Goal: Information Seeking & Learning: Learn about a topic

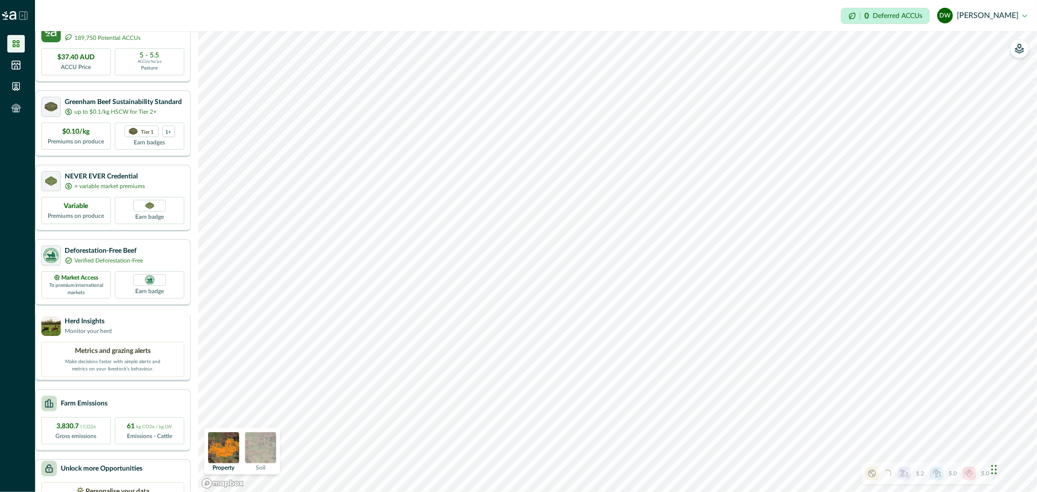
scroll to position [89, 0]
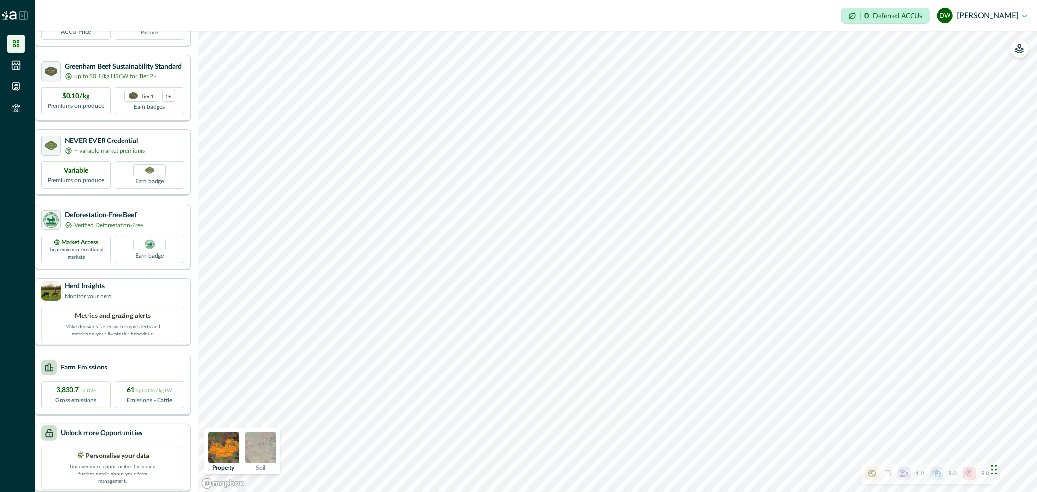
click at [133, 361] on div "Farm Emissions" at bounding box center [112, 368] width 143 height 16
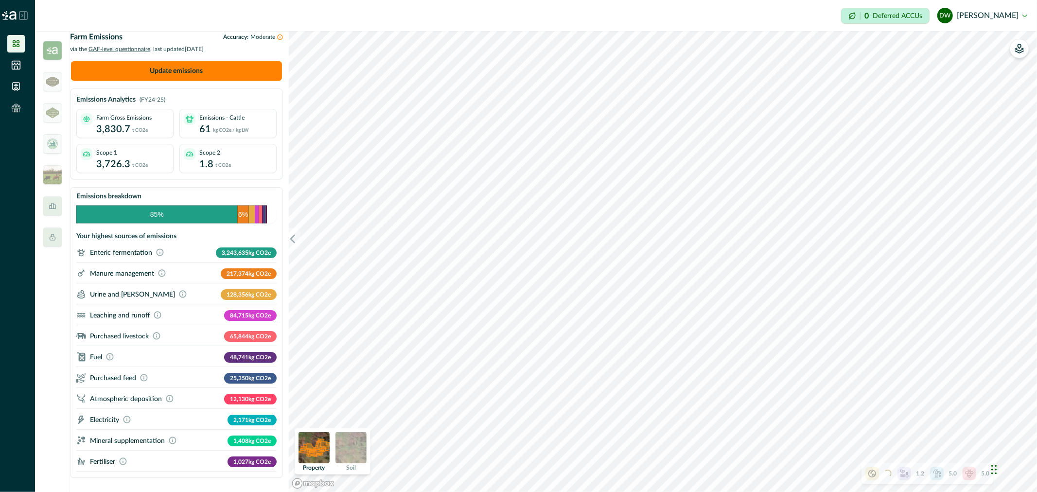
scroll to position [0, 0]
click at [18, 45] on icon at bounding box center [16, 43] width 7 height 7
click at [52, 54] on img at bounding box center [52, 50] width 19 height 19
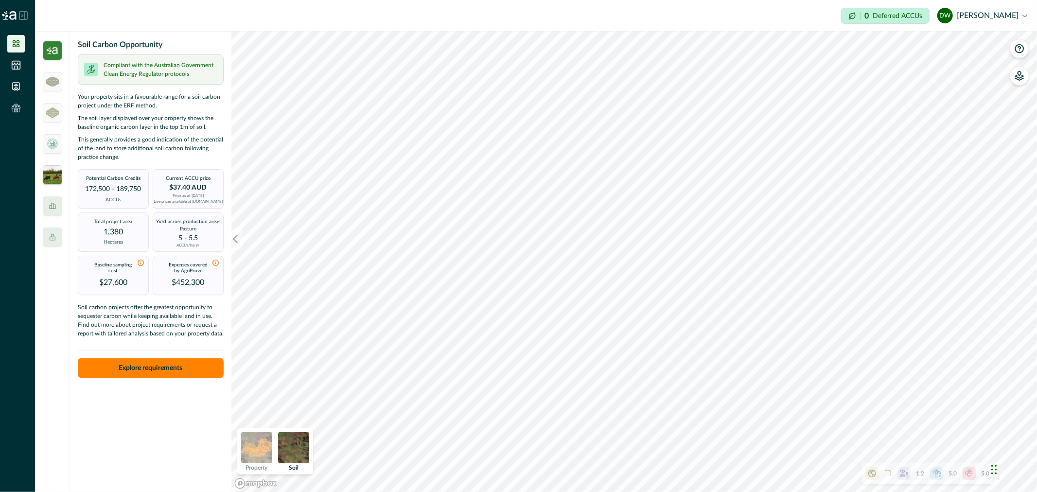
click at [51, 175] on img at bounding box center [52, 174] width 19 height 19
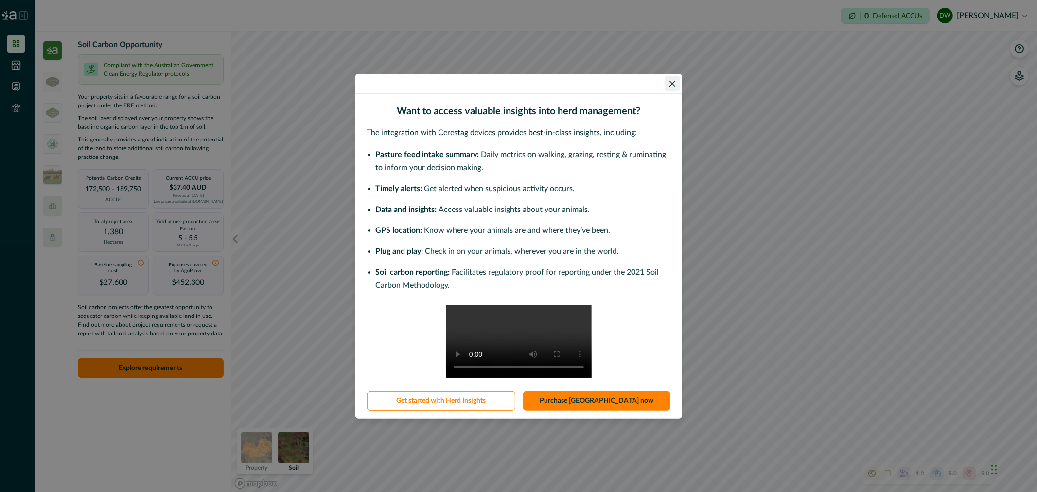
click at [671, 80] on icon "Close" at bounding box center [672, 83] width 6 height 6
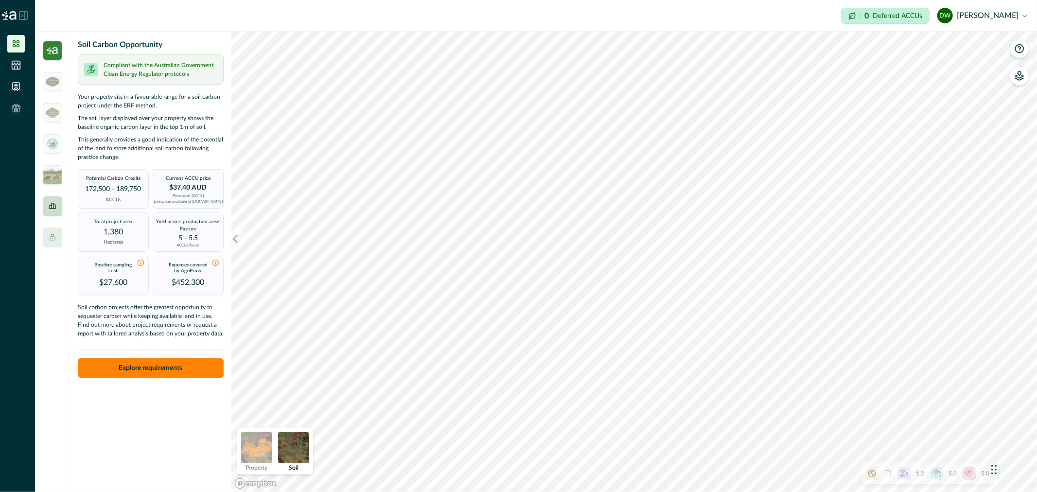
click at [53, 208] on icon at bounding box center [52, 206] width 6 height 6
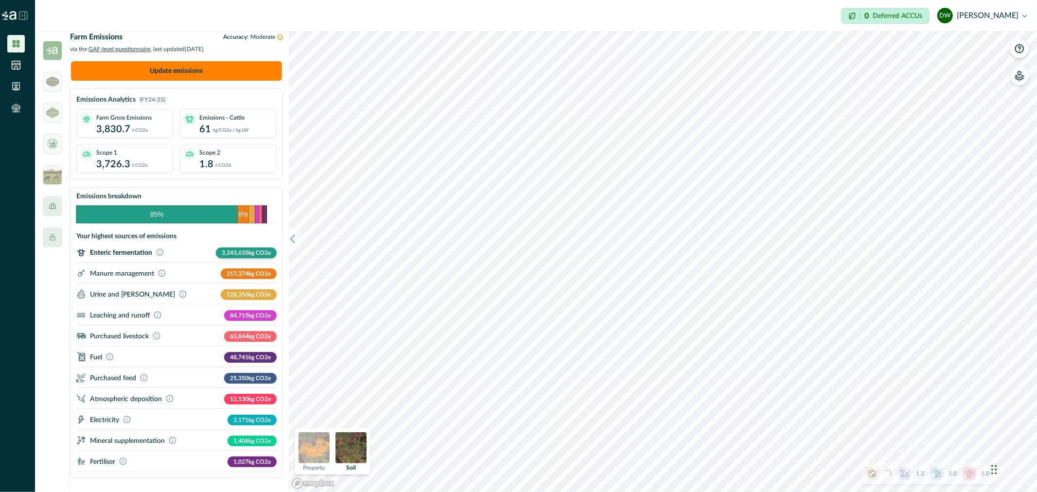
click at [164, 256] on icon at bounding box center [160, 252] width 8 height 8
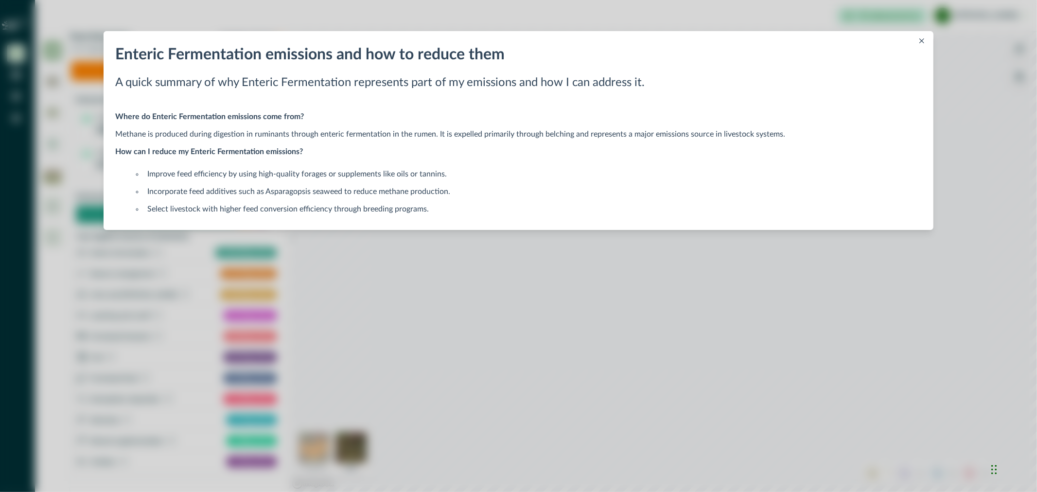
click at [924, 41] on button "Close" at bounding box center [922, 41] width 12 height 12
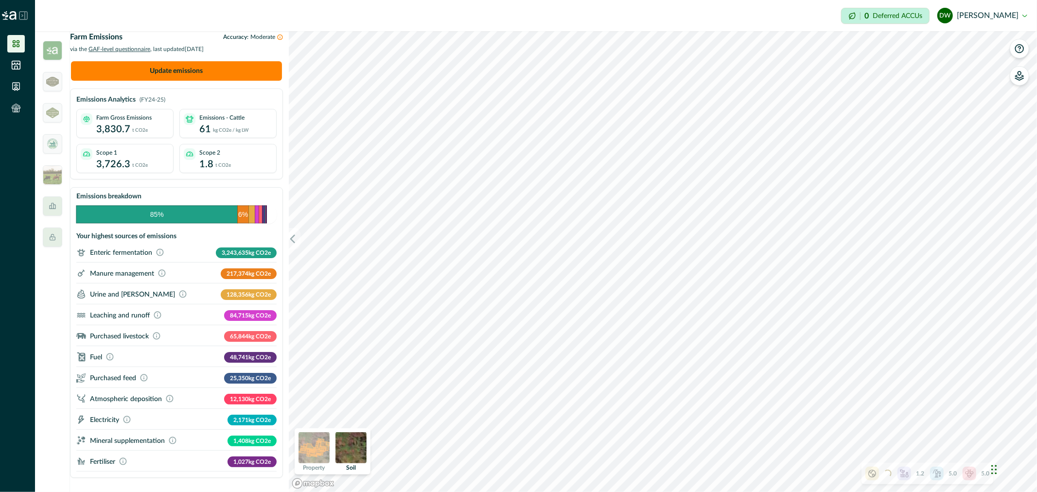
scroll to position [1, 0]
click at [53, 206] on icon at bounding box center [52, 206] width 6 height 6
click at [55, 211] on div at bounding box center [52, 205] width 19 height 19
click at [51, 208] on icon at bounding box center [52, 206] width 6 height 6
click at [53, 206] on icon at bounding box center [52, 206] width 6 height 6
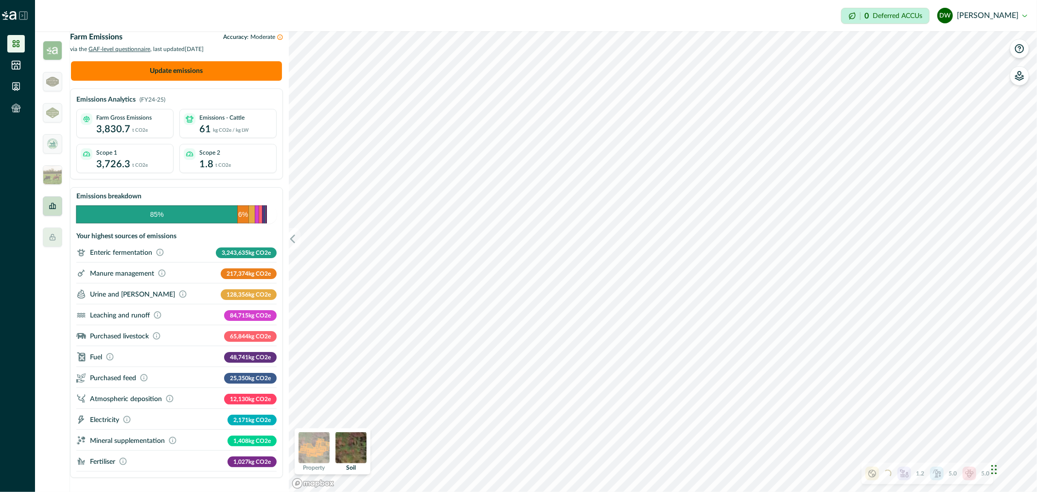
click at [56, 208] on div at bounding box center [52, 205] width 19 height 19
click at [55, 208] on icon at bounding box center [53, 206] width 8 height 8
click at [55, 207] on icon at bounding box center [53, 206] width 8 height 8
click at [134, 176] on div "Scope 1 3,726.3 t CO2e" at bounding box center [125, 159] width 96 height 31
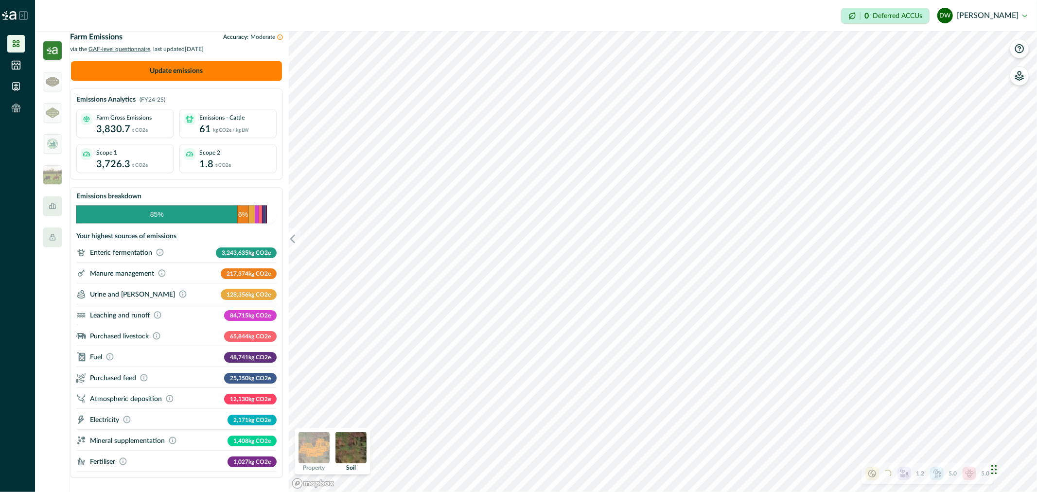
click at [50, 54] on img at bounding box center [52, 50] width 19 height 19
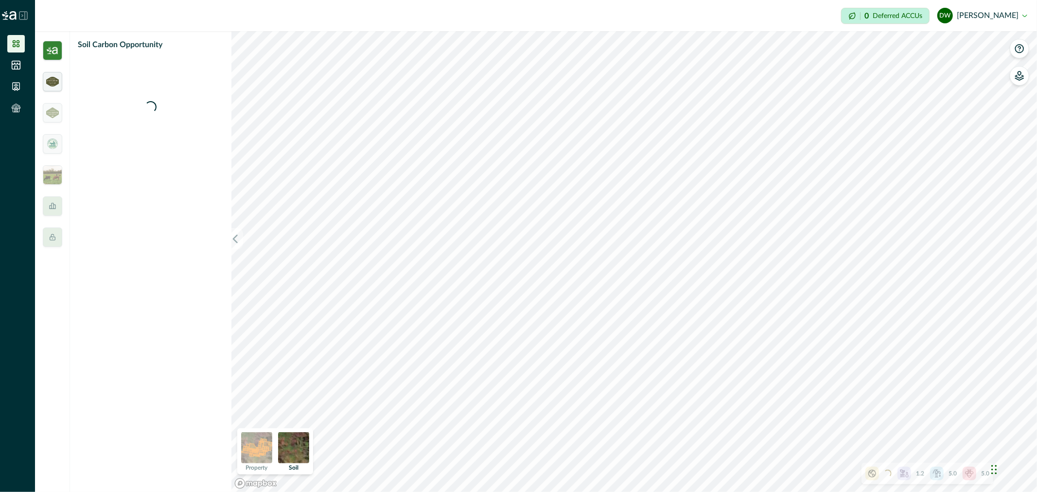
click at [60, 81] on div at bounding box center [52, 81] width 19 height 19
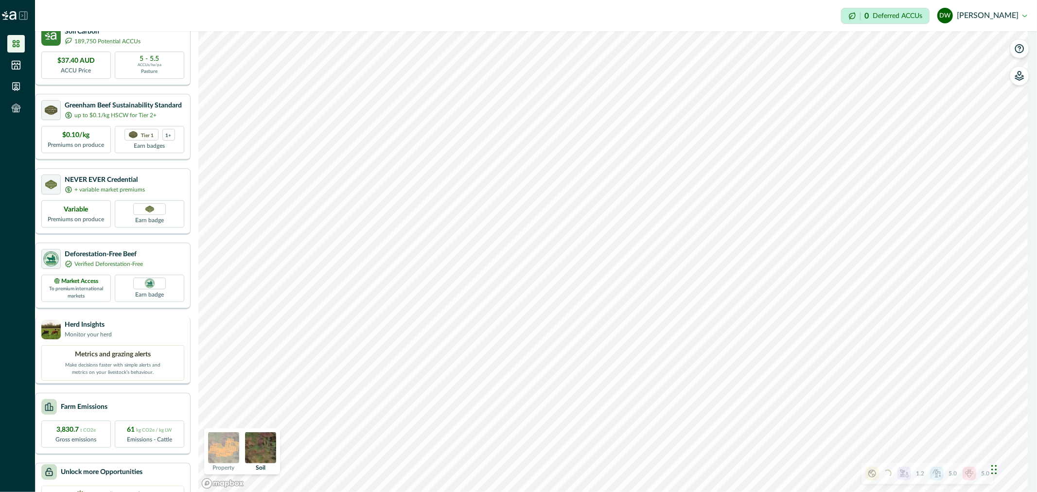
scroll to position [89, 0]
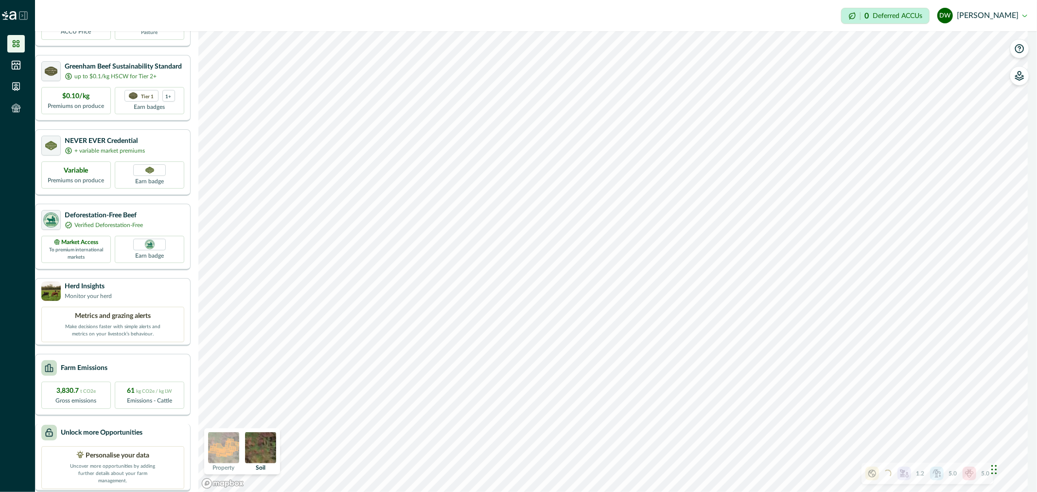
click at [118, 431] on p "Unlock more Opportunities" at bounding box center [102, 433] width 82 height 10
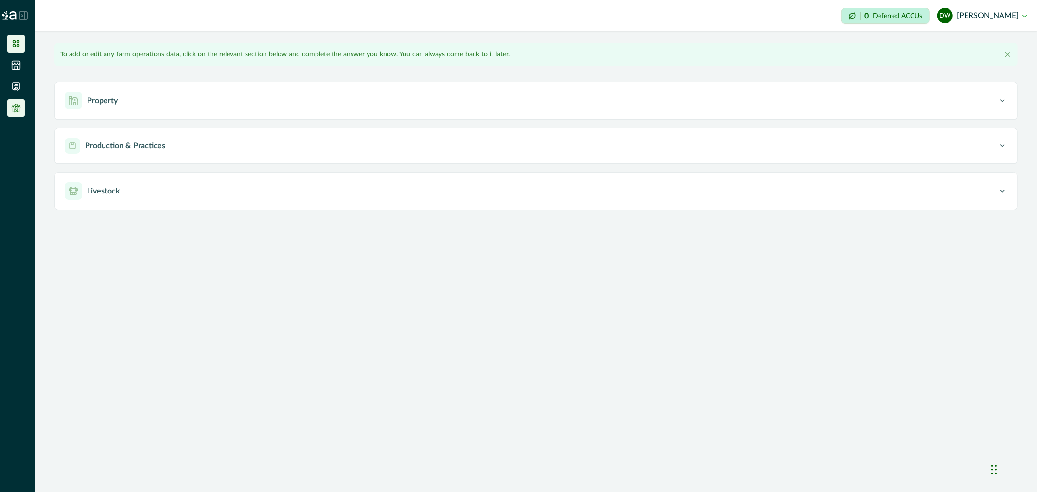
click at [16, 40] on icon at bounding box center [16, 44] width 10 height 10
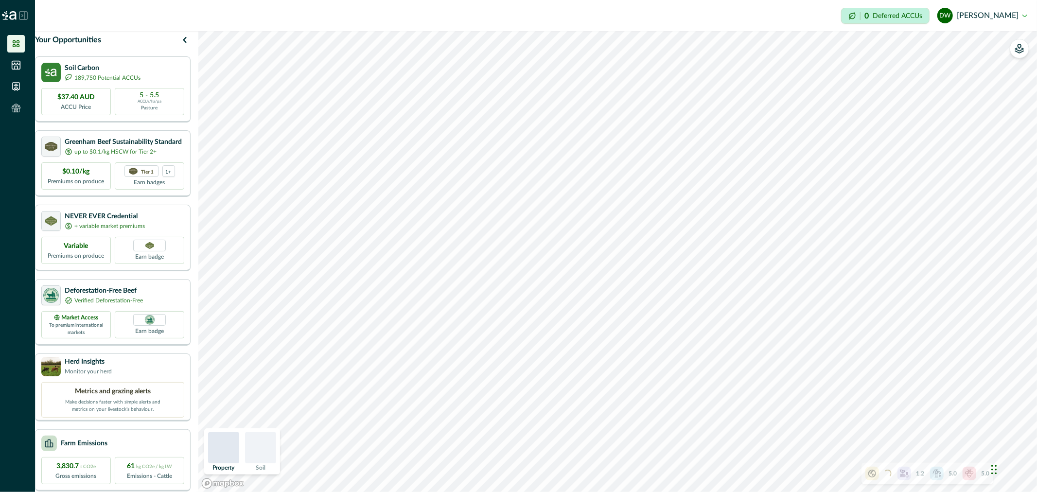
click at [934, 474] on icon at bounding box center [937, 474] width 10 height 10
click at [963, 394] on icon at bounding box center [966, 391] width 8 height 8
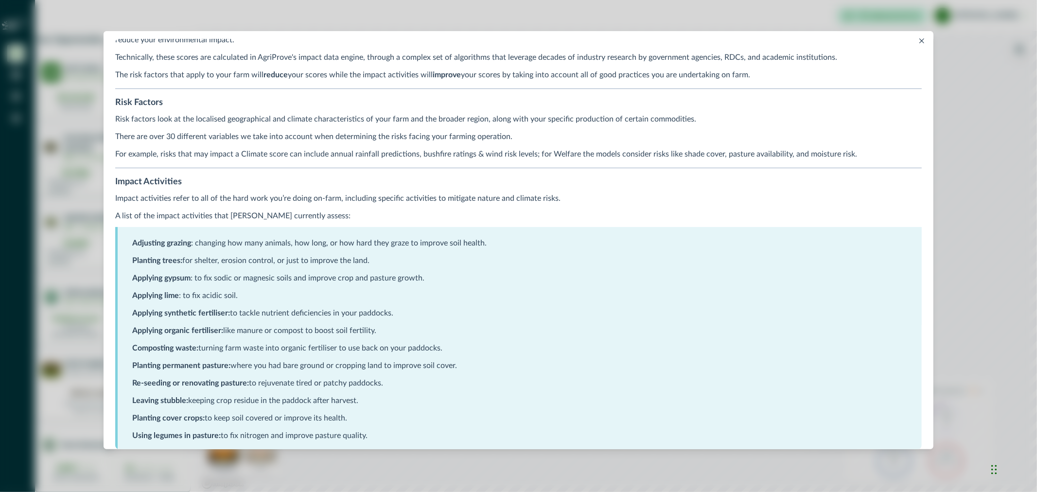
scroll to position [108, 0]
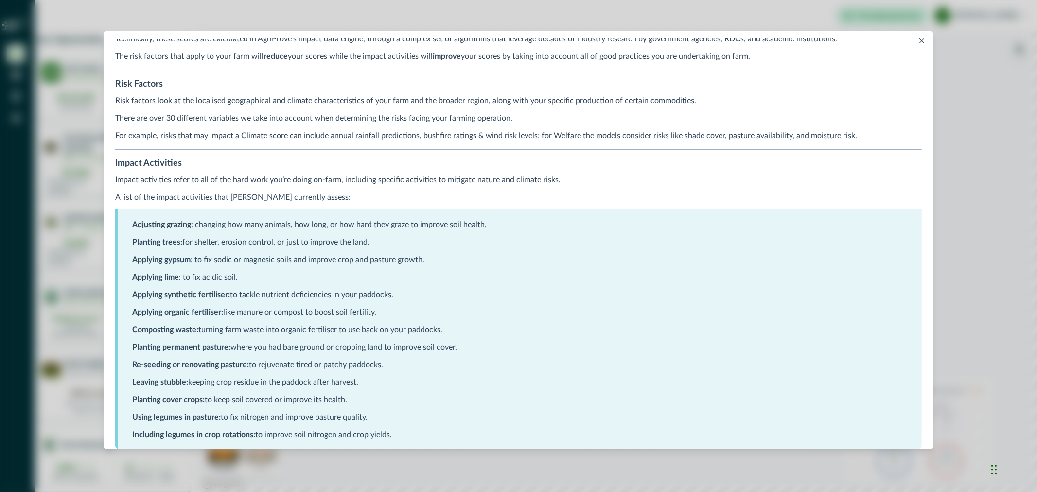
click at [924, 40] on icon "Close" at bounding box center [921, 40] width 5 height 5
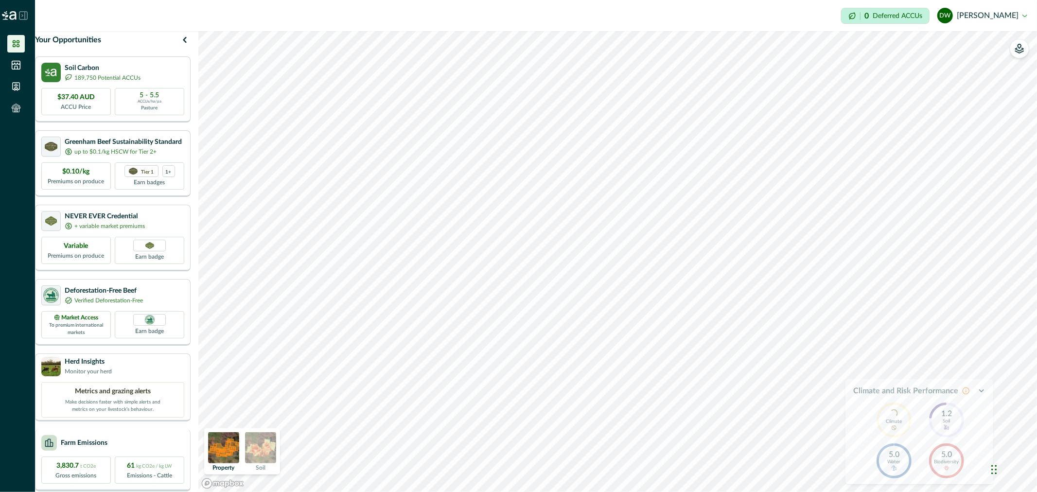
scroll to position [89, 0]
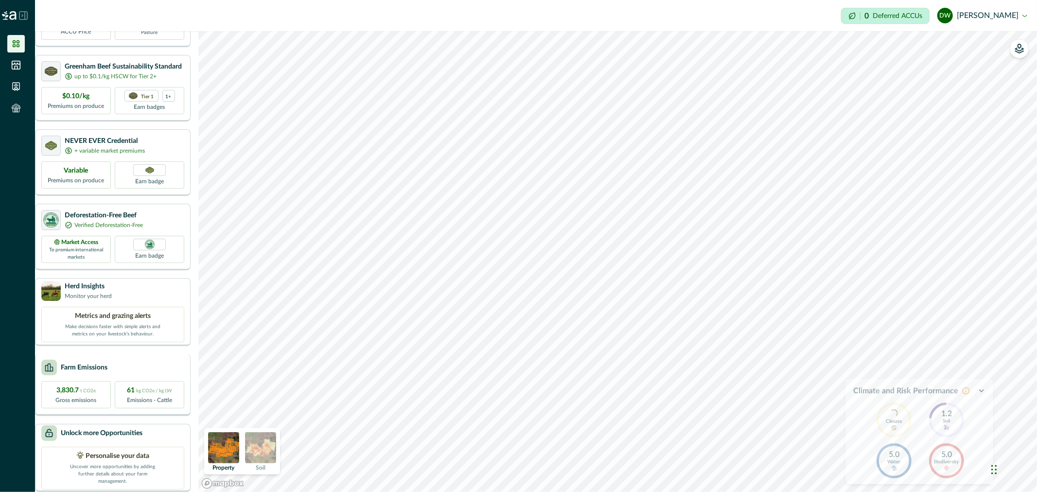
click at [138, 370] on div "Farm Emissions 3,830.7 t CO2e Gross emissions 61 kg CO2e / kg LW Emissions - Ca…" at bounding box center [113, 385] width 156 height 62
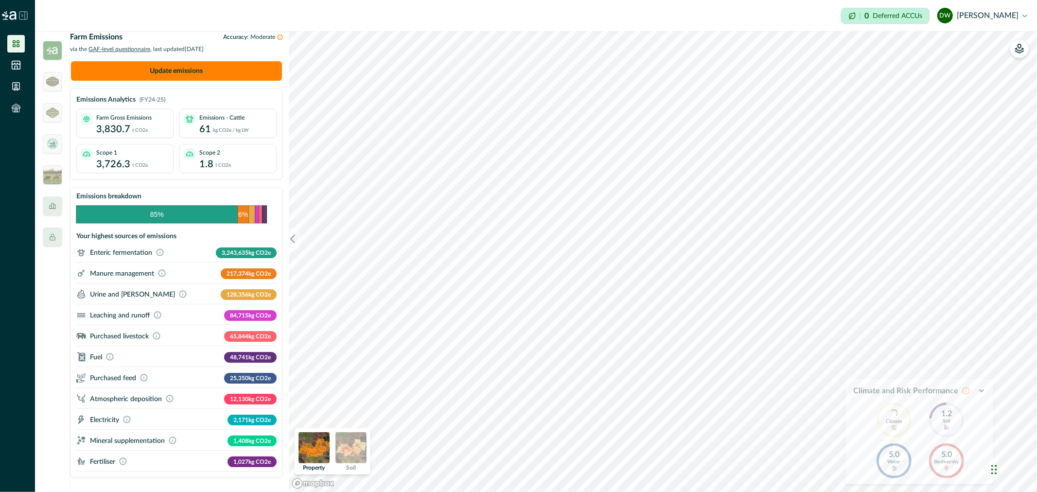
scroll to position [0, 0]
click at [238, 258] on p "3,243,635 kg CO2e" at bounding box center [246, 252] width 61 height 11
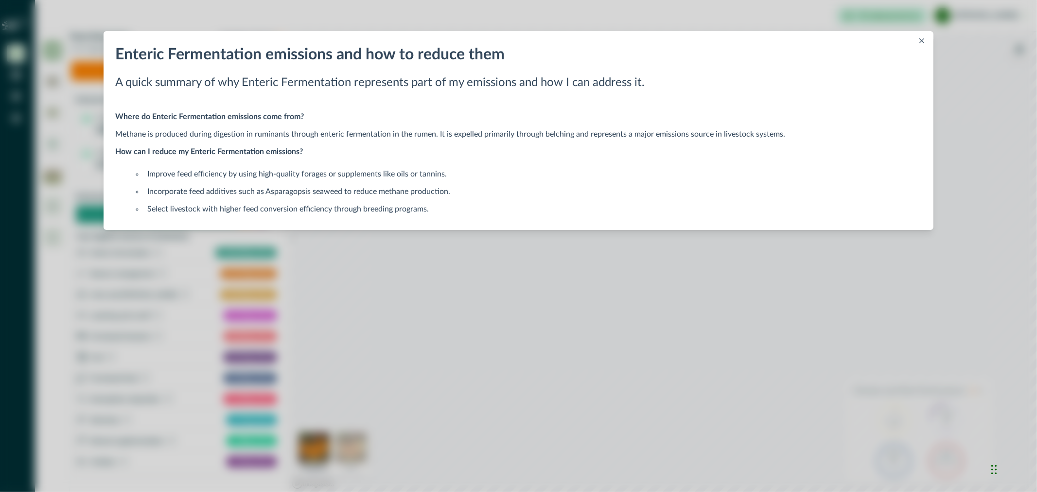
click at [923, 41] on icon "Close" at bounding box center [921, 40] width 5 height 5
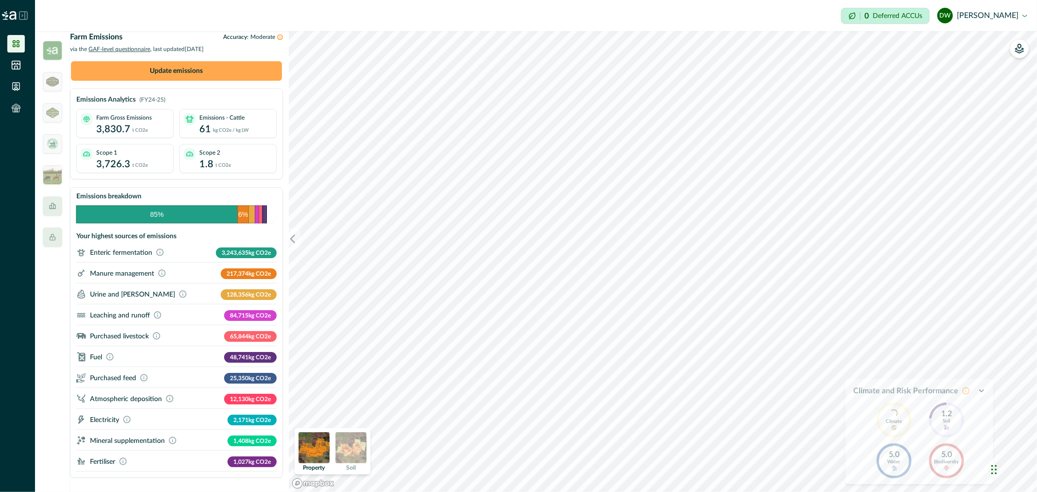
scroll to position [1, 0]
click at [118, 131] on p "3,830.7" at bounding box center [113, 129] width 34 height 15
click at [113, 115] on div "Farm Gross Emissions 3,830.7 t CO2e" at bounding box center [124, 123] width 97 height 29
click at [112, 97] on div "Emissions Analytics (FY24-25) Farm Gross Emissions 3,830.7 t CO2e Emissions - C…" at bounding box center [177, 134] width 212 height 90
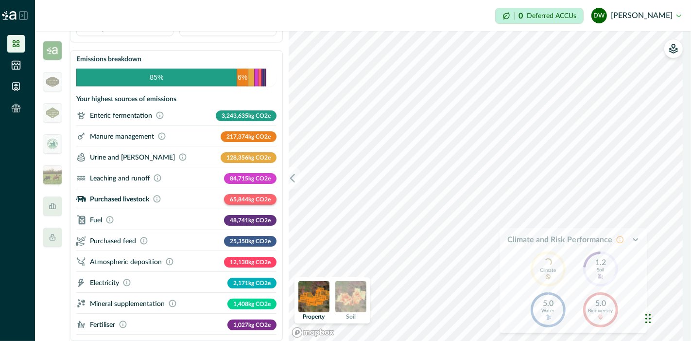
scroll to position [0, 0]
